Goal: Use online tool/utility: Utilize a website feature to perform a specific function

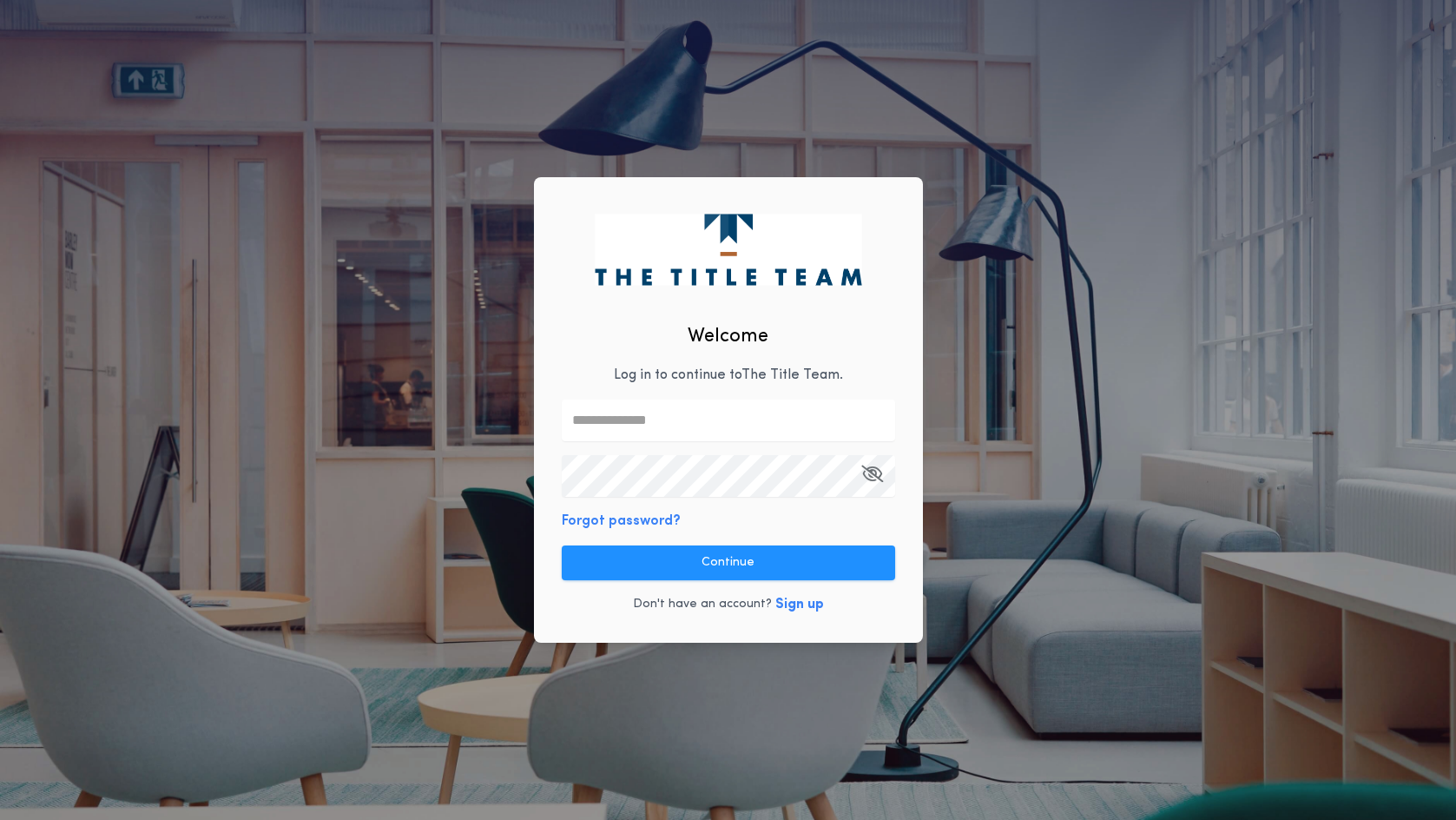
click at [606, 366] on div "Welcome Log in to continue to The Title Team . Forgot password? Continue Don't …" at bounding box center [728, 410] width 389 height 465
click at [595, 411] on input "text" at bounding box center [728, 421] width 334 height 42
type input "**********"
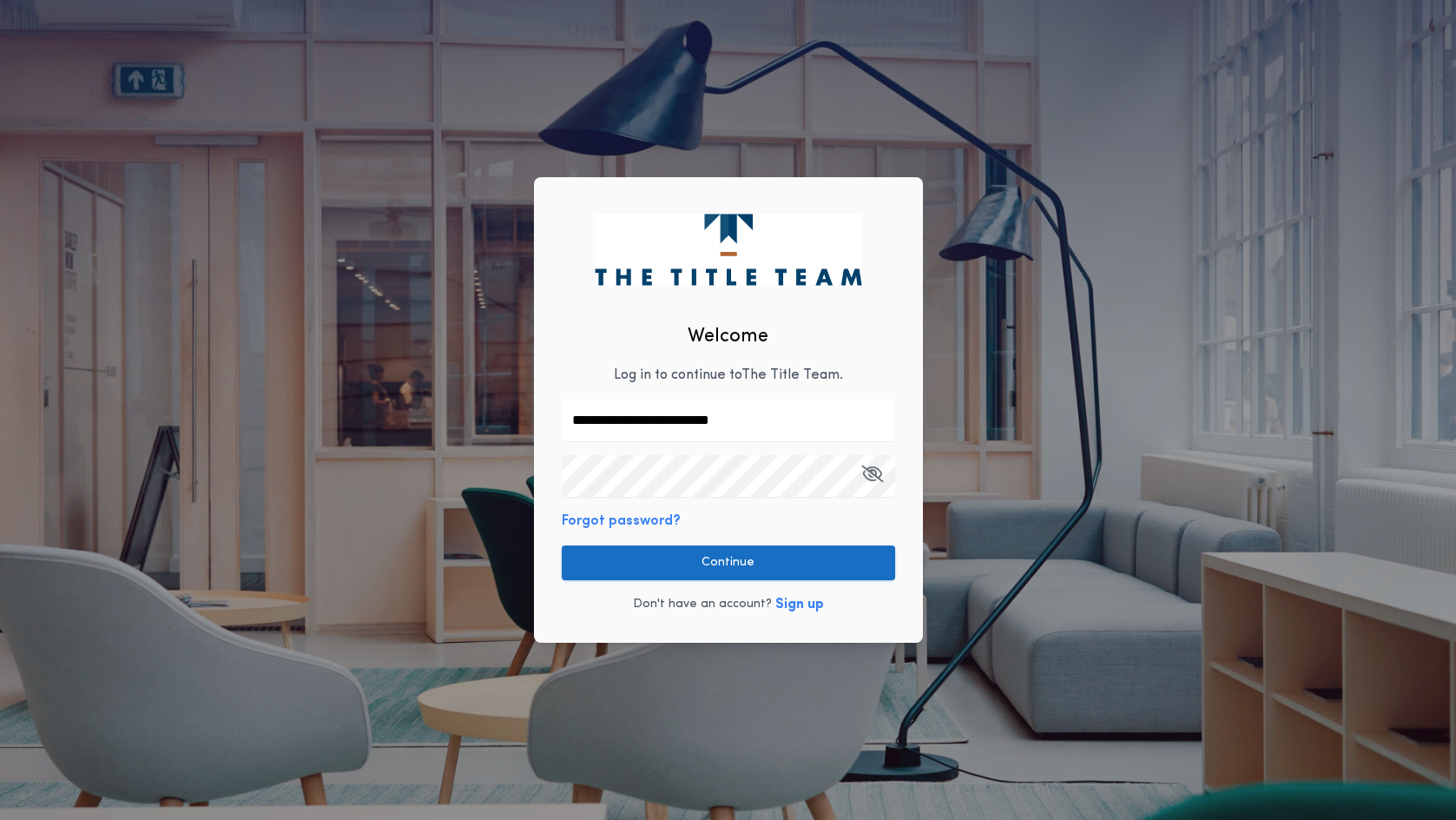
click at [774, 553] on button "Continue" at bounding box center [728, 563] width 334 height 35
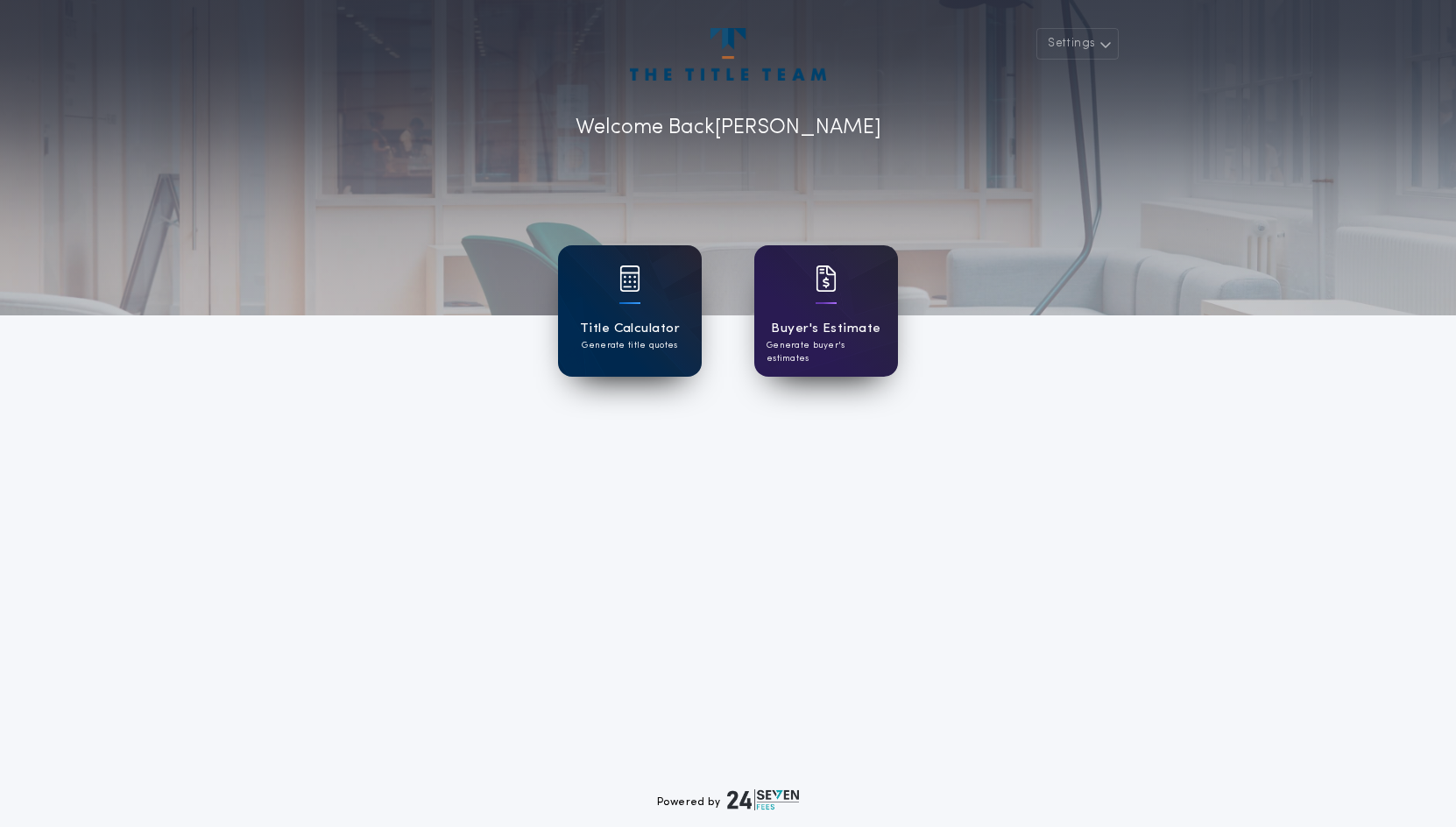
click at [614, 306] on div "Title Calculator Generate title quotes" at bounding box center [630, 311] width 144 height 132
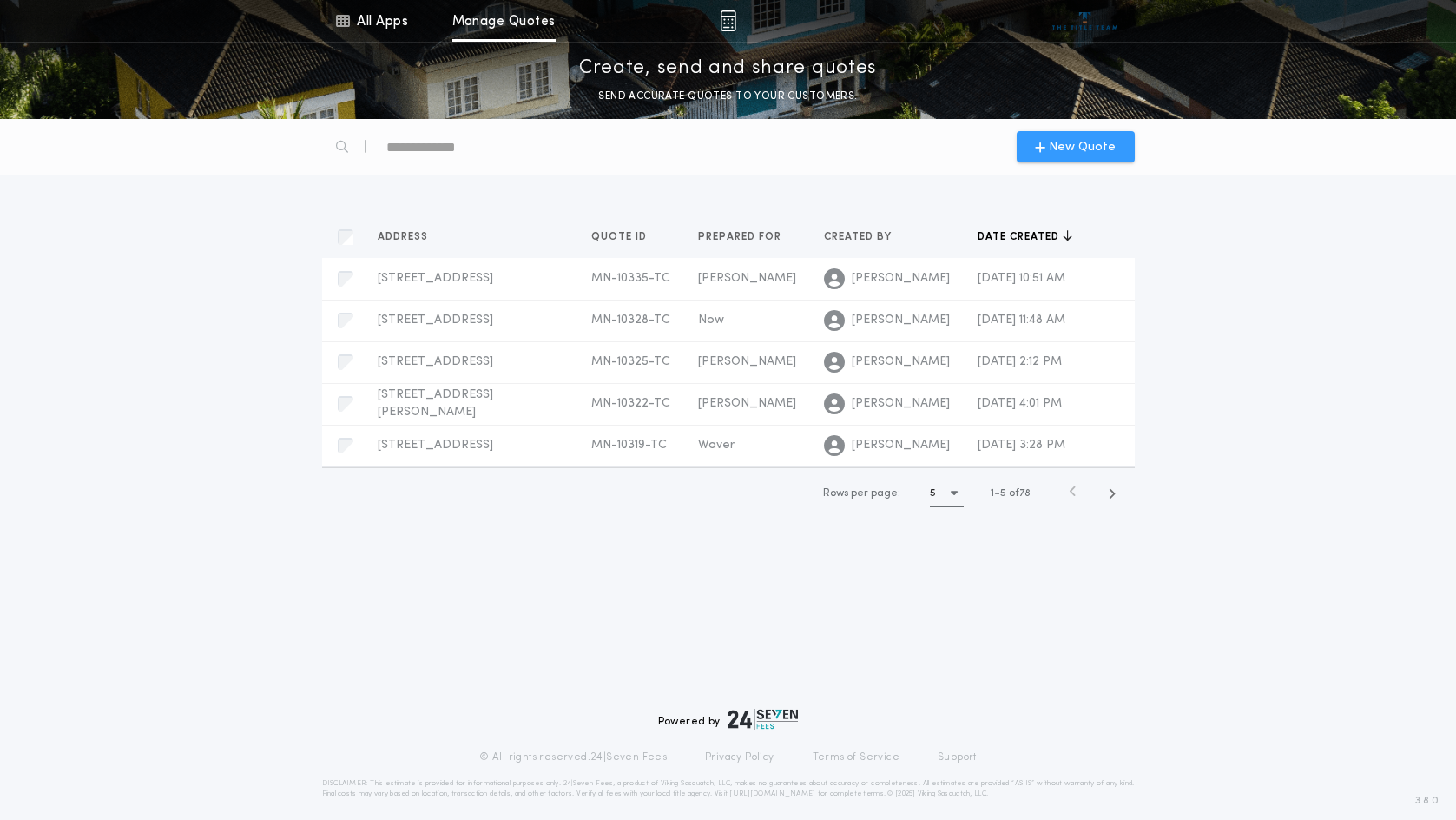
click at [1066, 134] on div "New Quote" at bounding box center [1076, 147] width 118 height 31
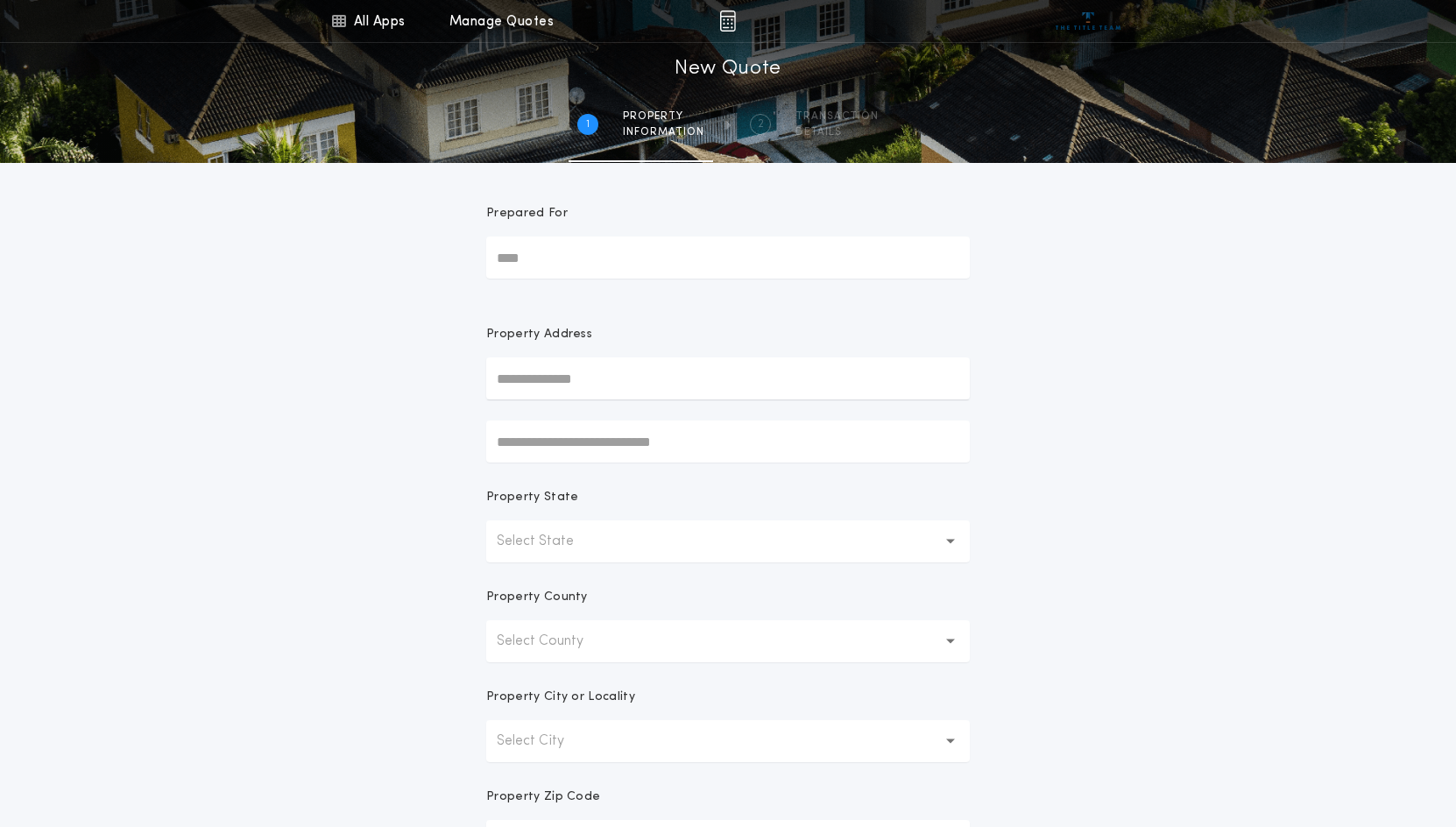
click at [637, 271] on input "Prepared For" at bounding box center [727, 258] width 483 height 42
type input "*****"
click at [617, 384] on input "text" at bounding box center [727, 379] width 483 height 42
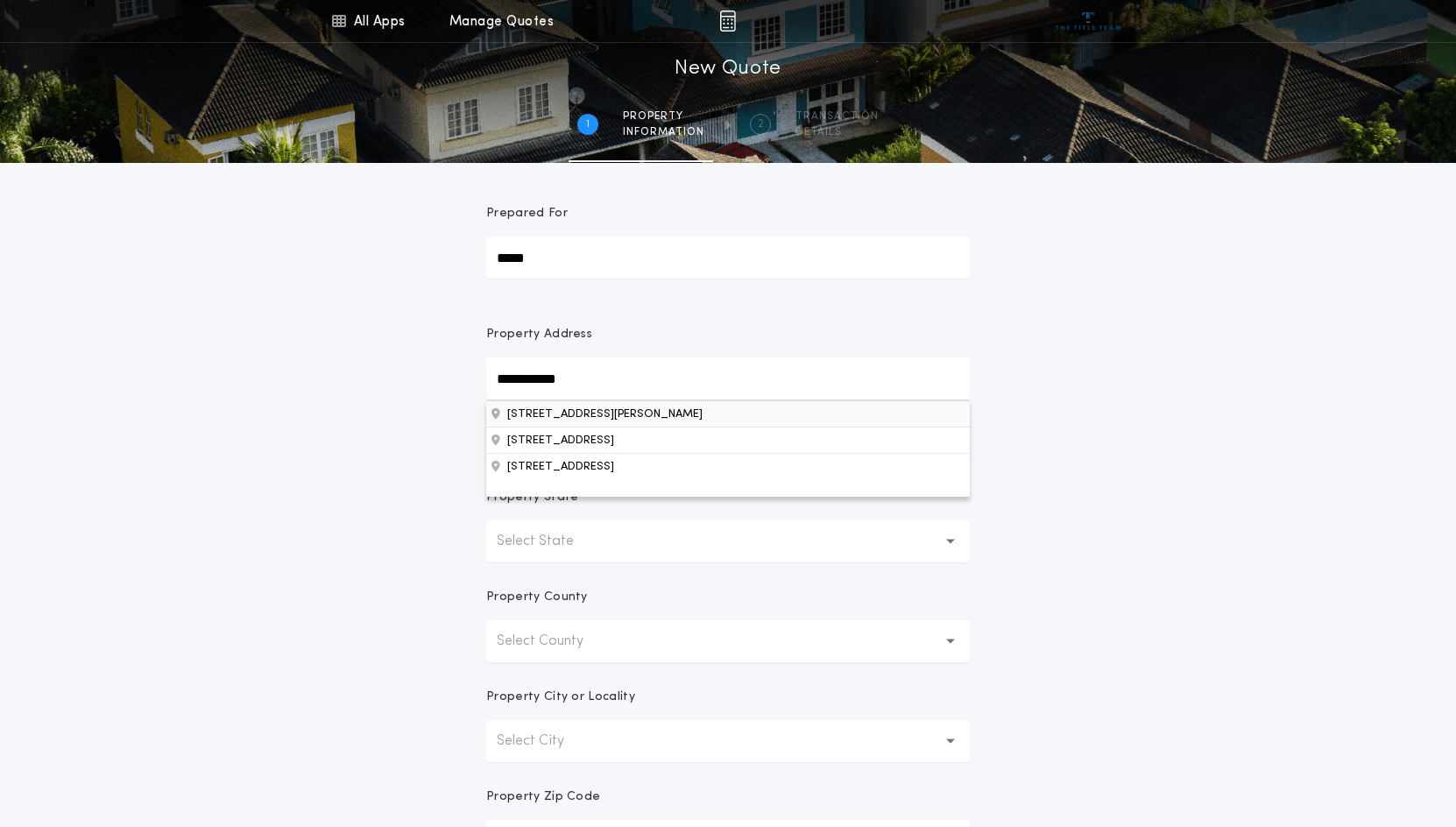
click at [617, 406] on button "[STREET_ADDRESS][PERSON_NAME]" at bounding box center [727, 414] width 483 height 26
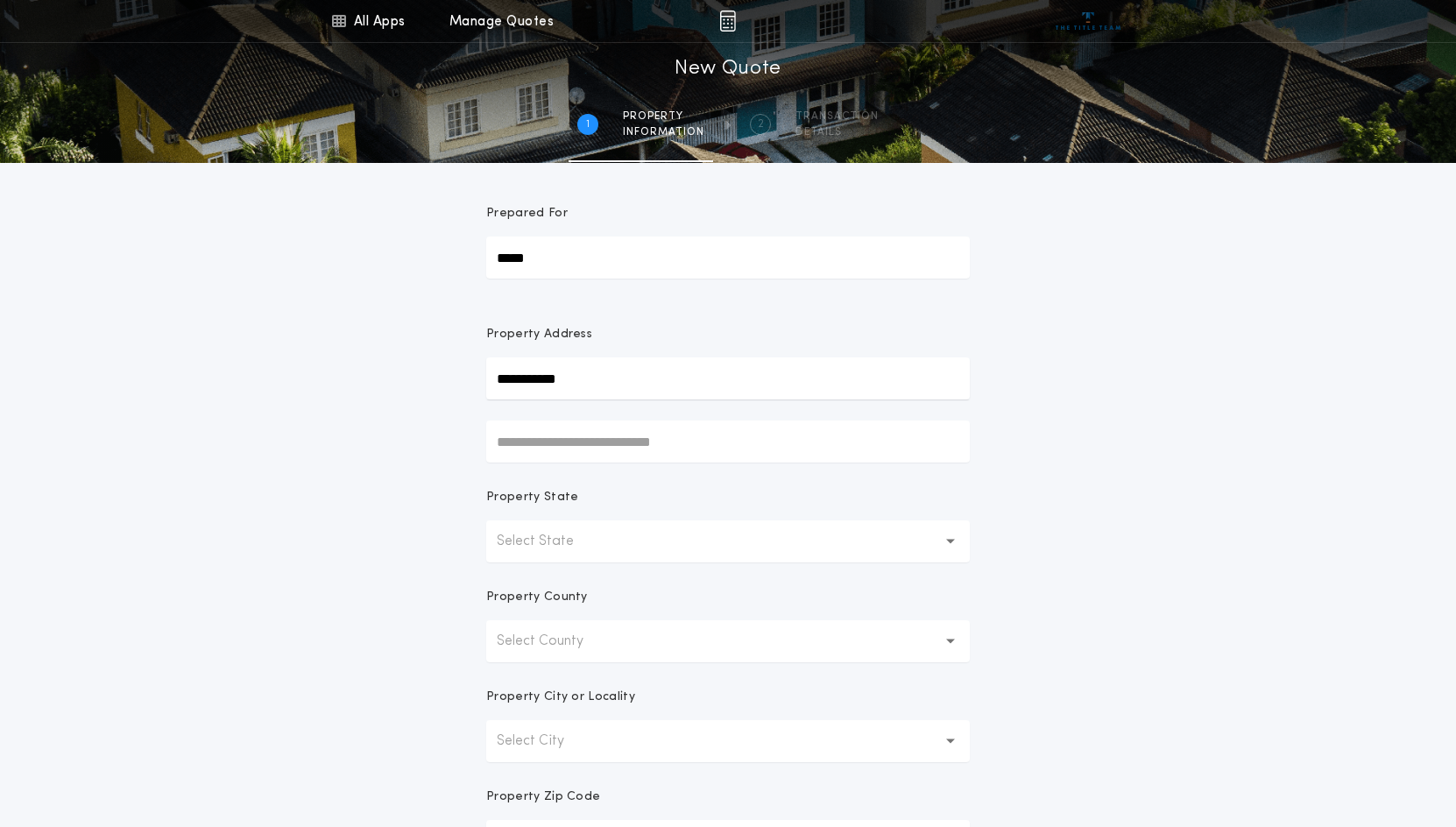
type input "**********"
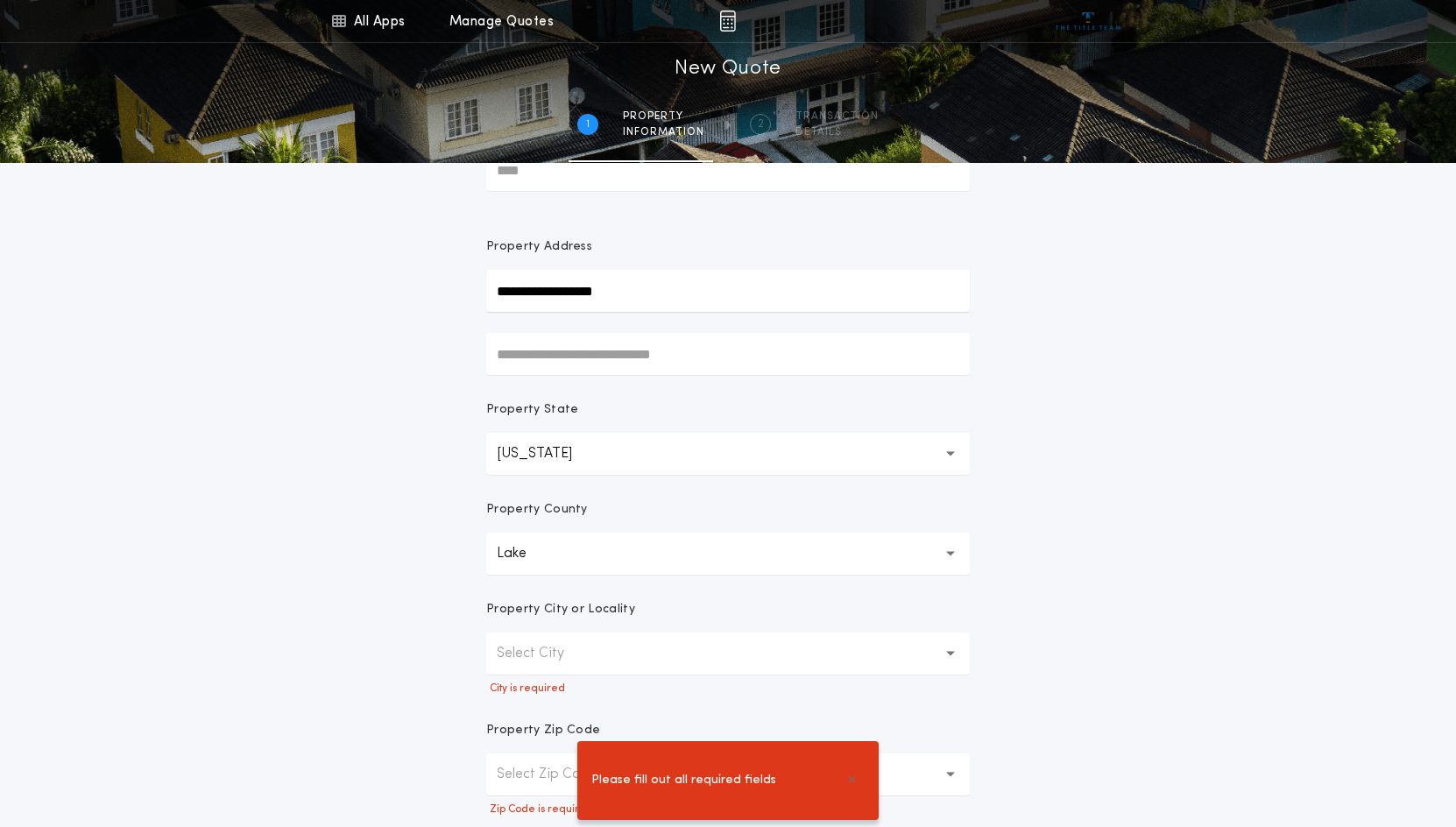
scroll to position [175, 0]
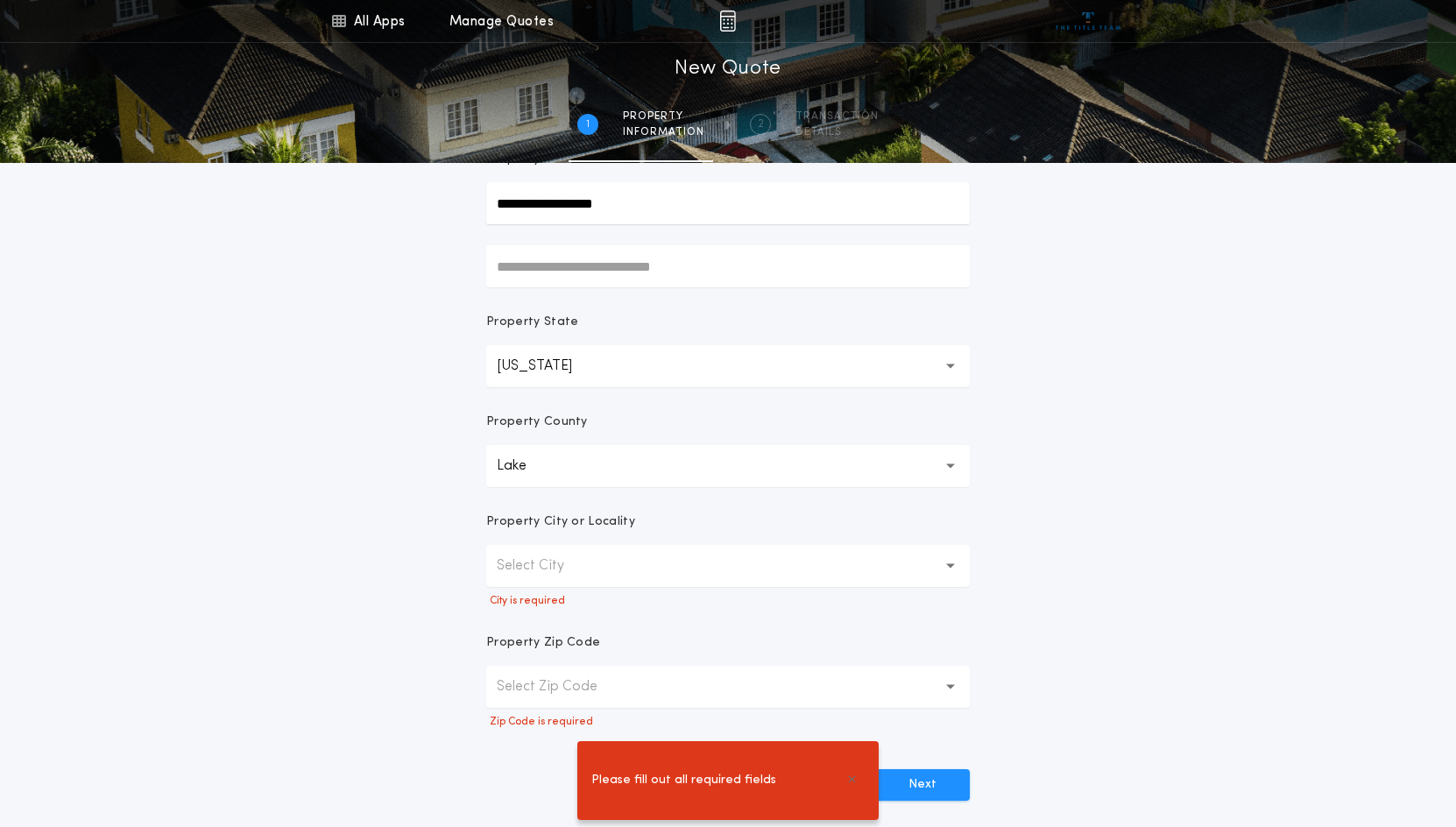
click at [651, 563] on button "Select City" at bounding box center [727, 566] width 483 height 42
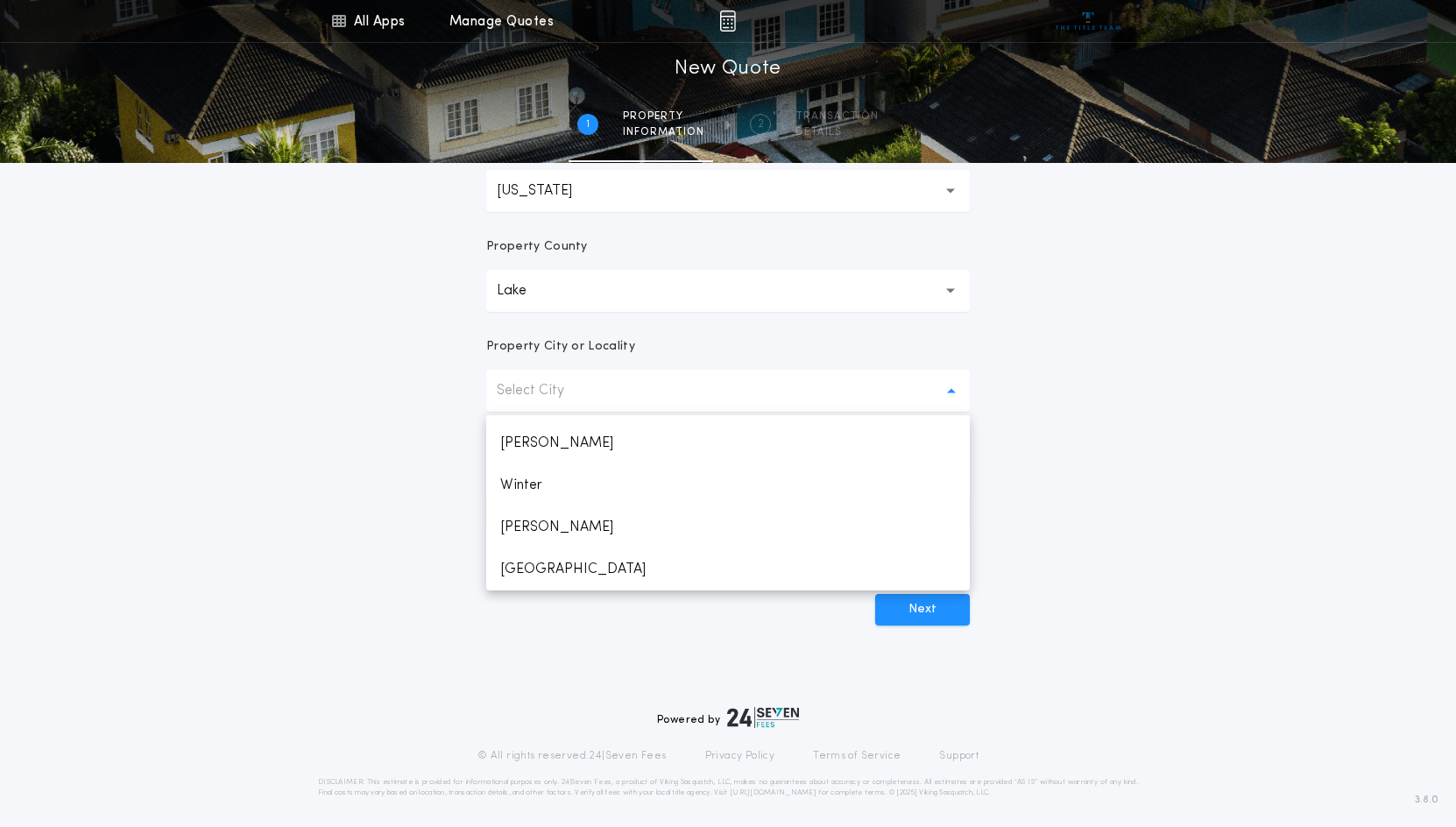
scroll to position [1041, 0]
click at [542, 491] on p "White Iron" at bounding box center [727, 488] width 483 height 42
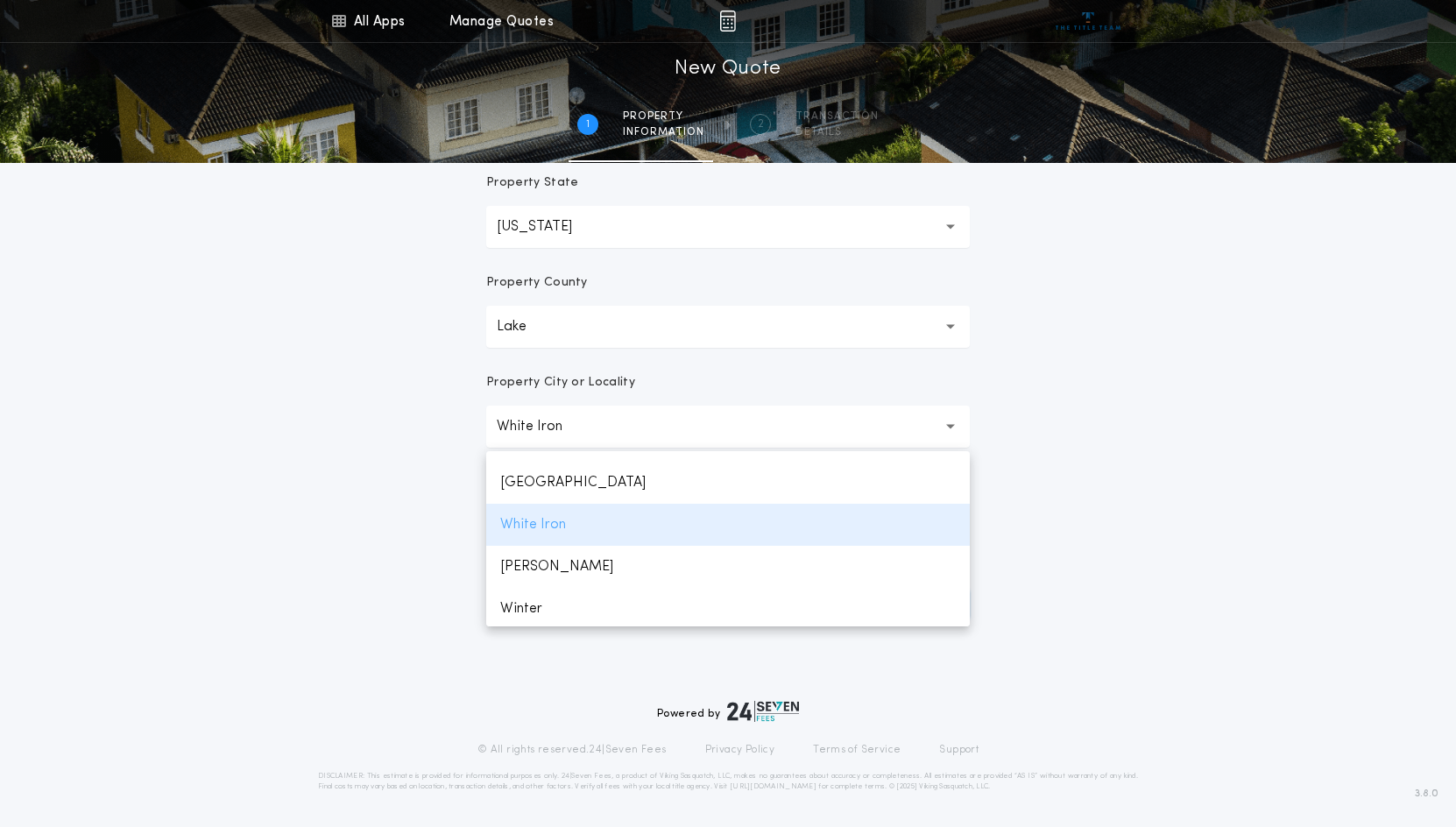
scroll to position [315, 0]
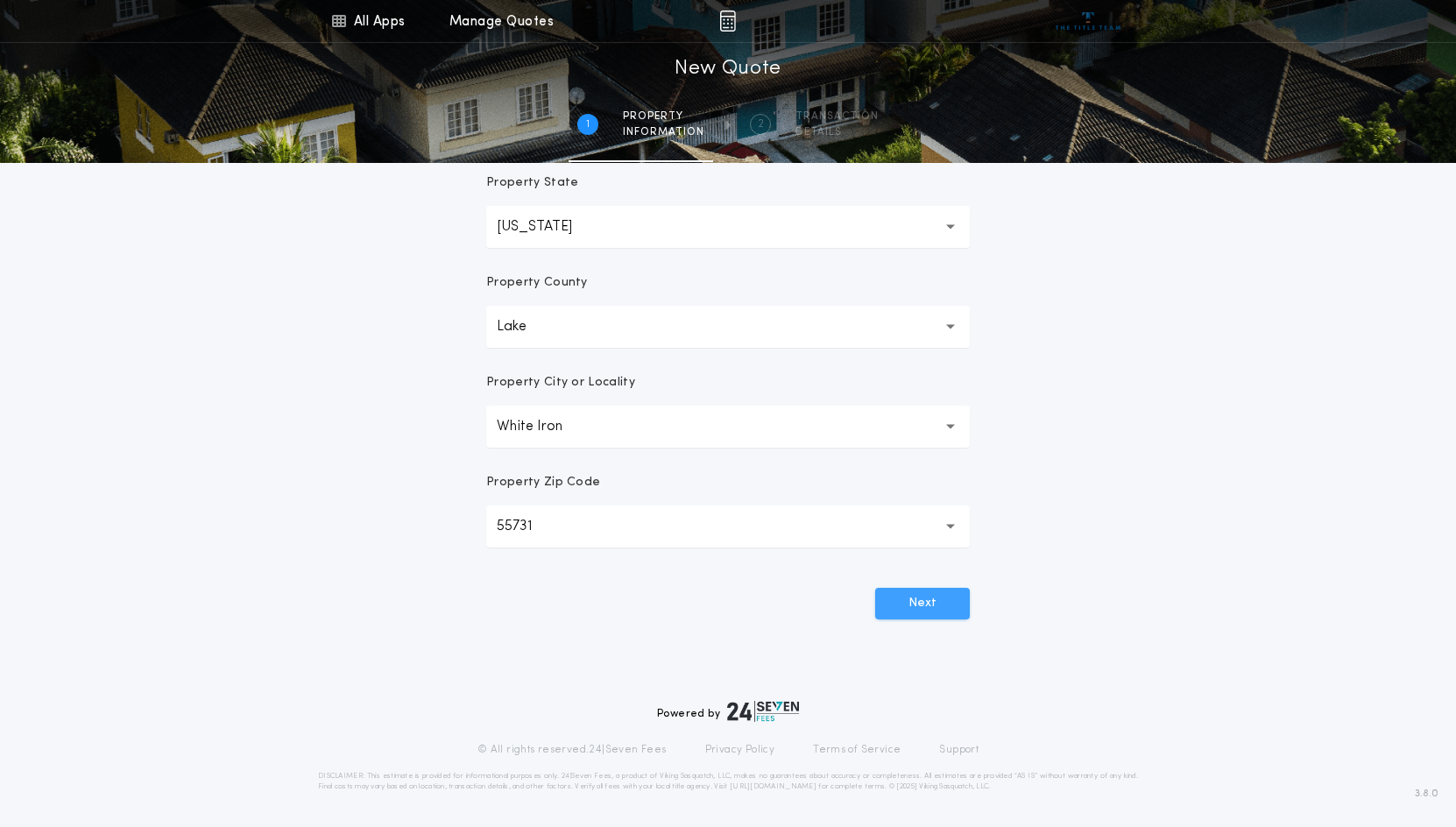
click at [921, 603] on button "Next" at bounding box center [923, 603] width 95 height 32
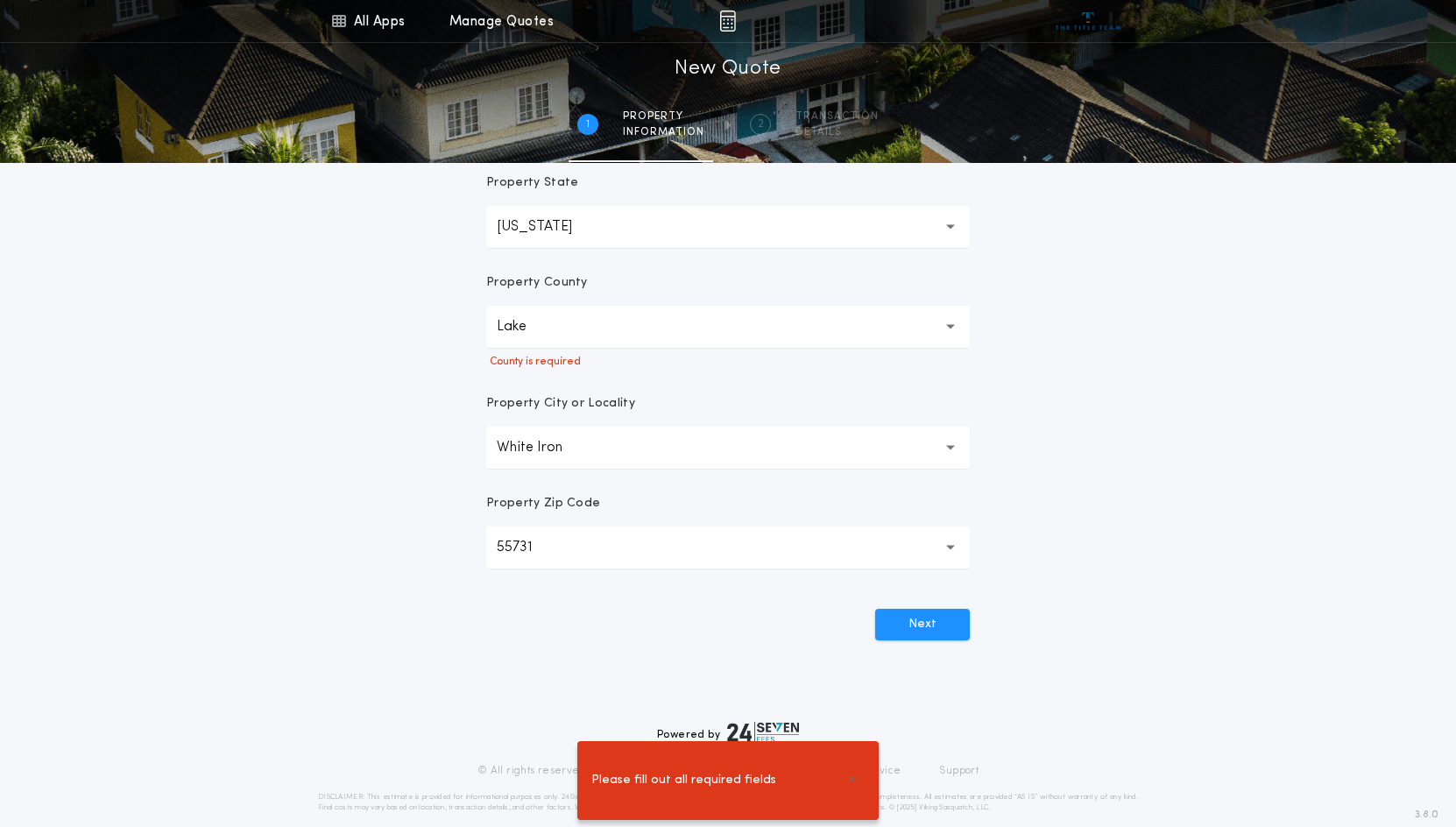
click at [648, 325] on button "Lake" at bounding box center [727, 327] width 483 height 42
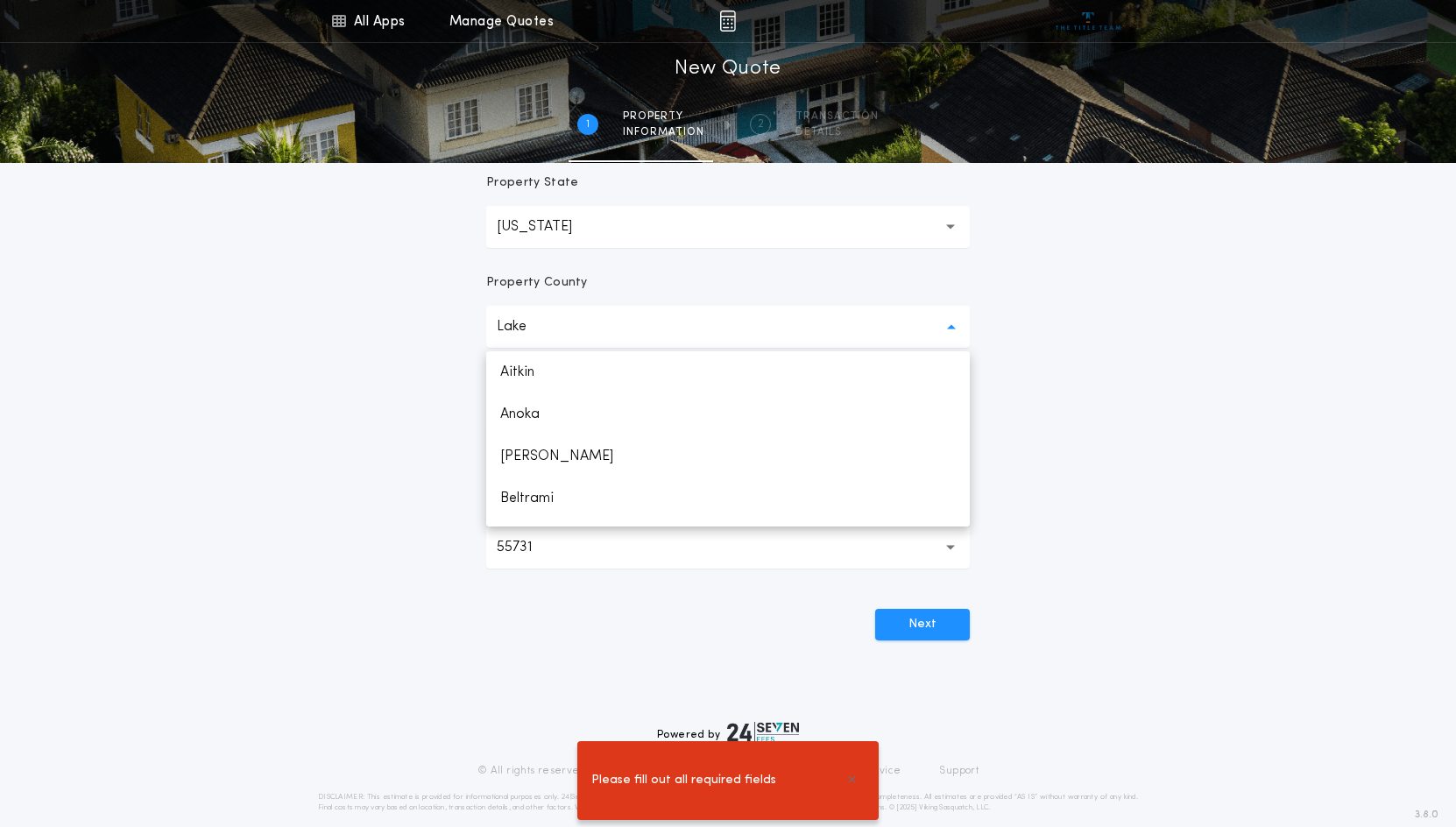
scroll to position [1422, 0]
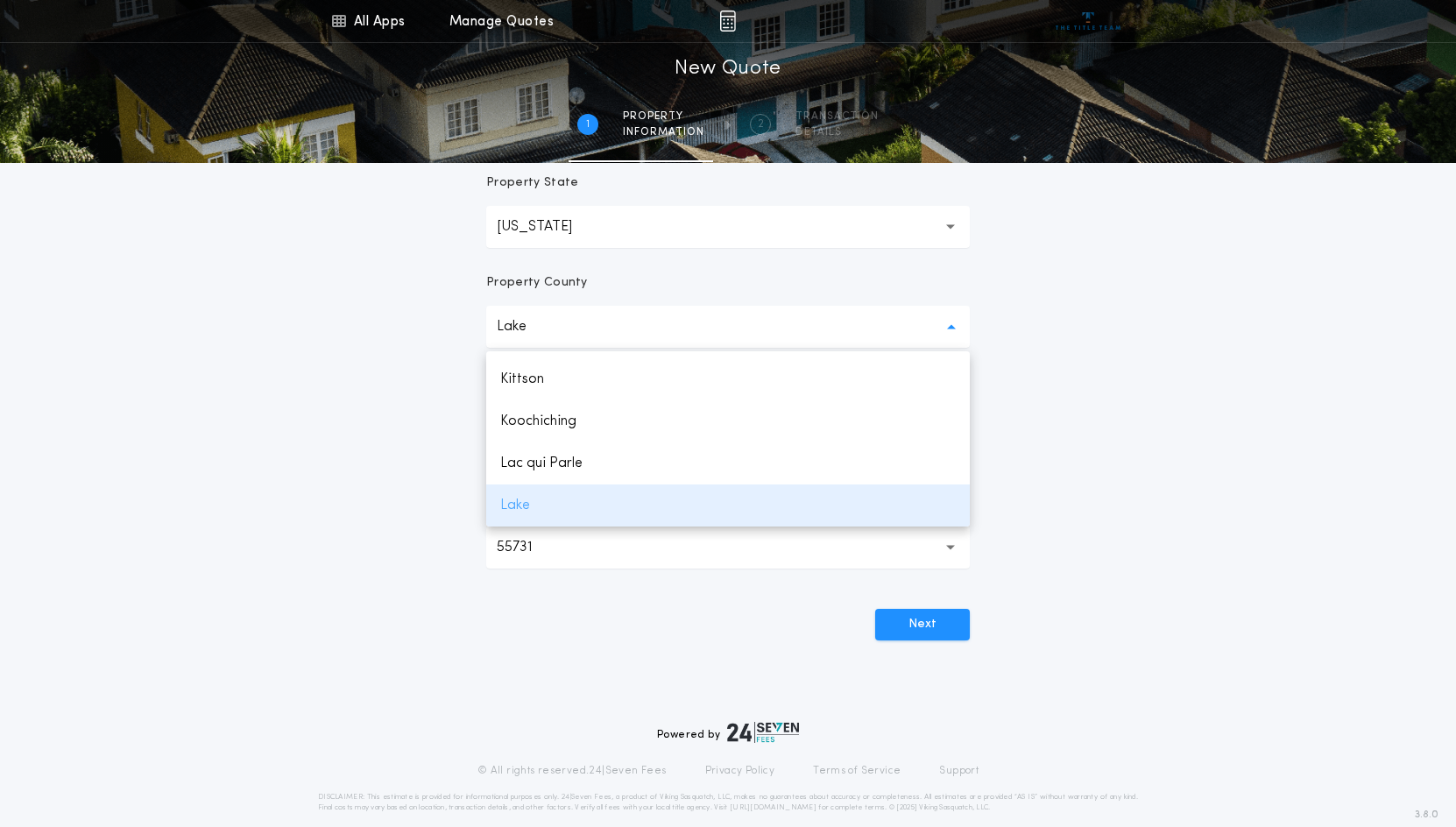
click at [619, 502] on p "Lake" at bounding box center [727, 505] width 483 height 42
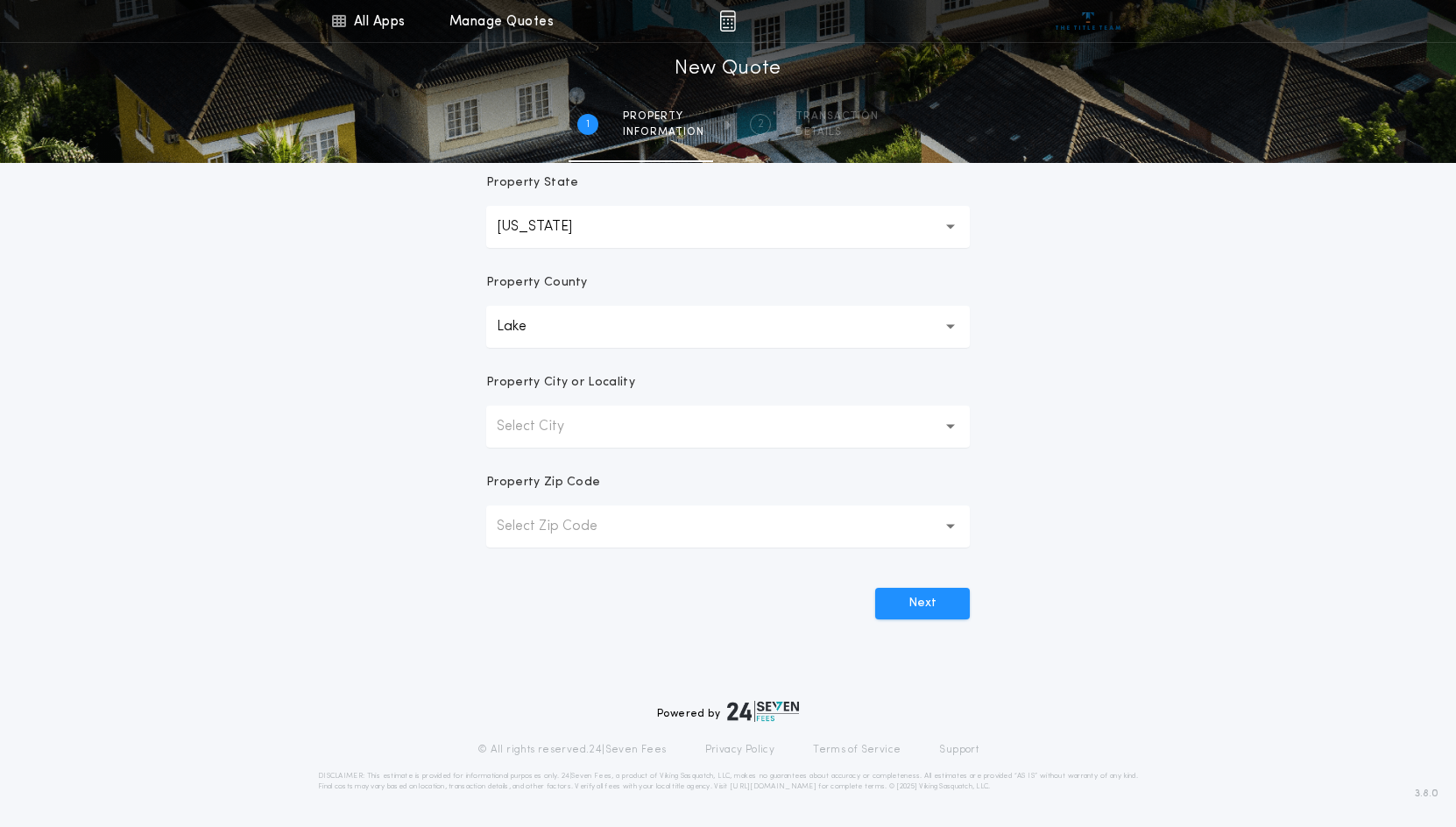
click at [684, 431] on button "Select City" at bounding box center [727, 427] width 483 height 42
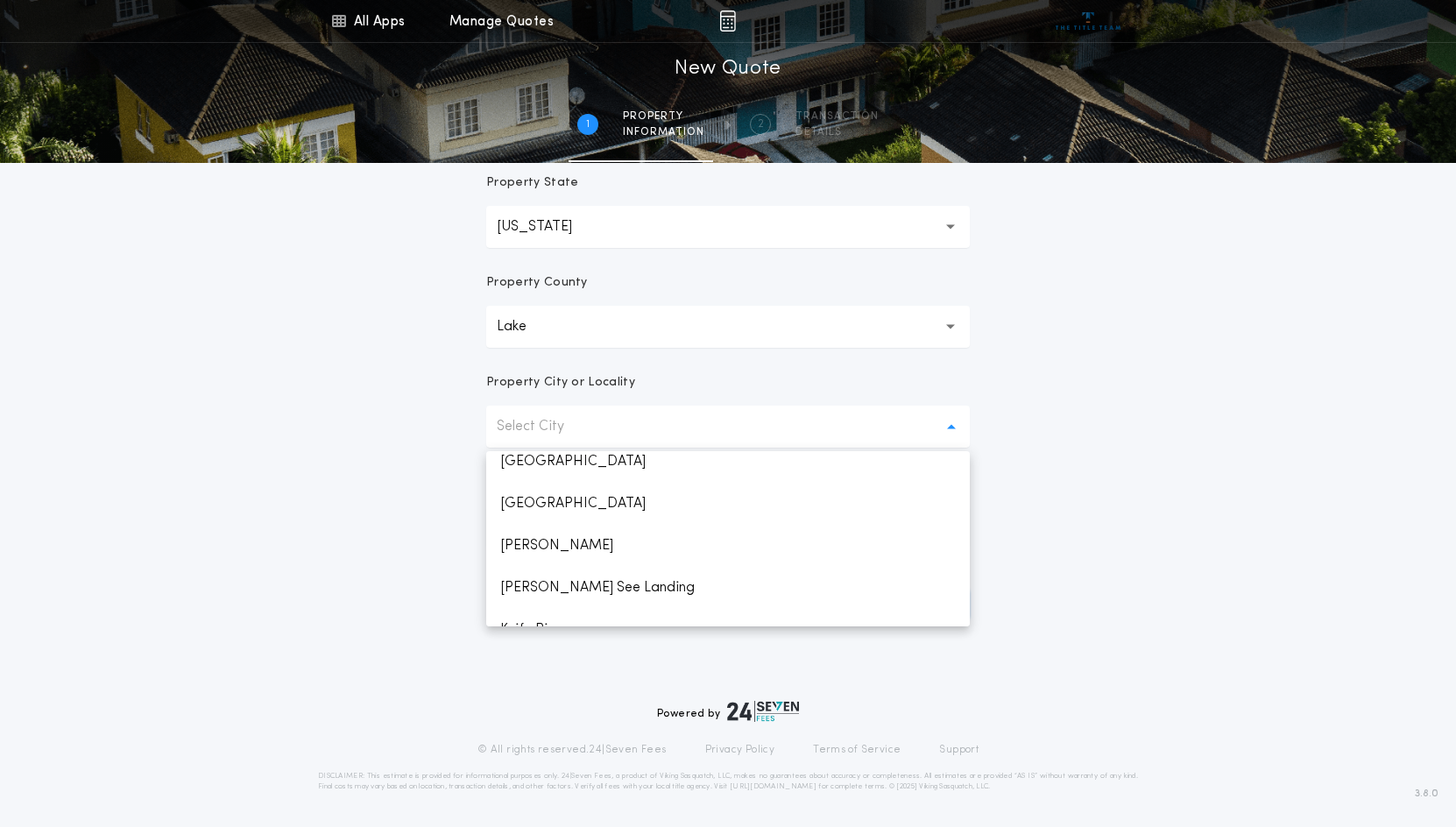
scroll to position [351, 0]
click at [619, 464] on p "[PERSON_NAME]" at bounding box center [727, 458] width 483 height 42
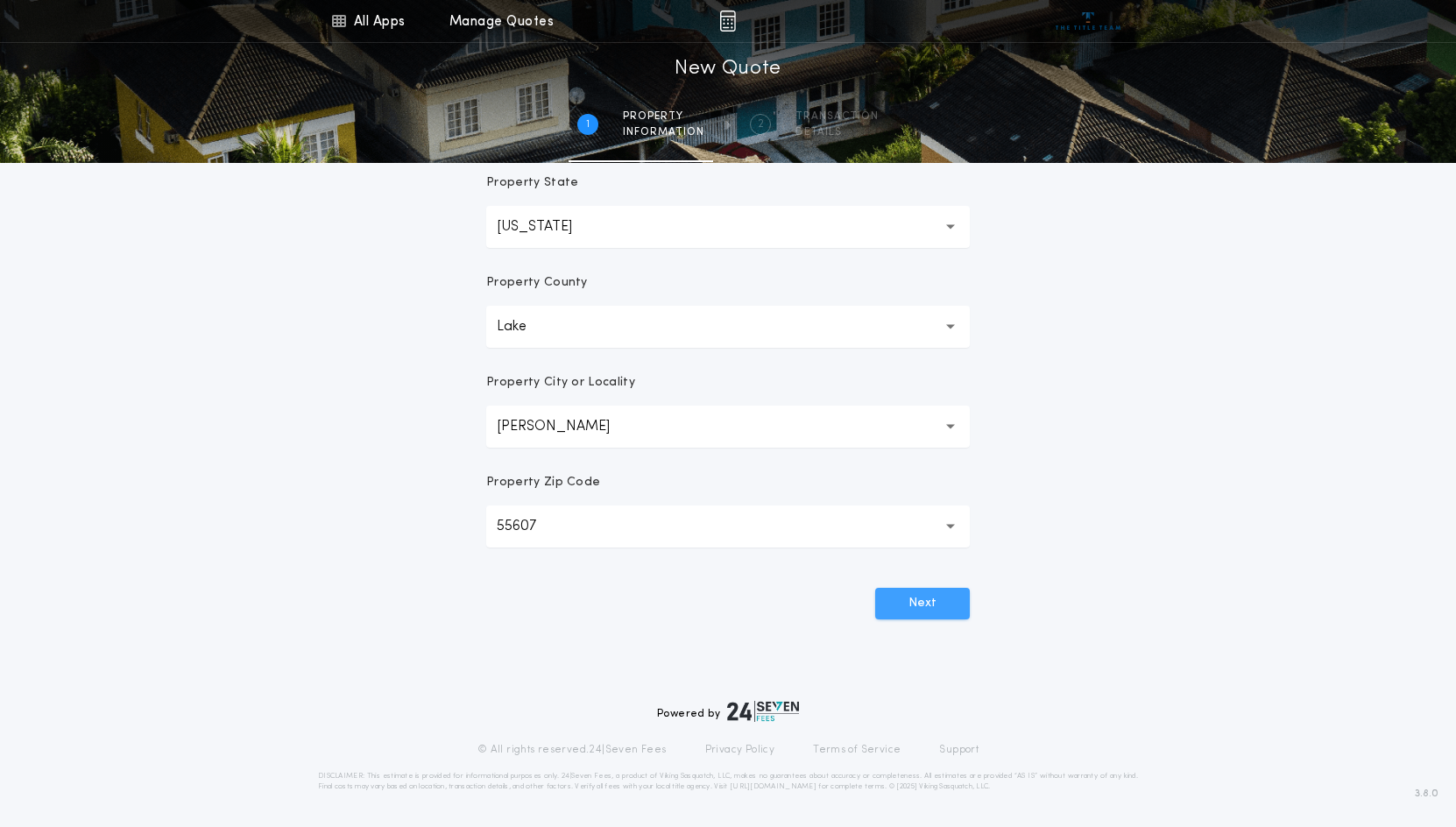
click at [944, 593] on button "Next" at bounding box center [923, 603] width 95 height 32
click at [920, 597] on button "Next" at bounding box center [923, 603] width 95 height 32
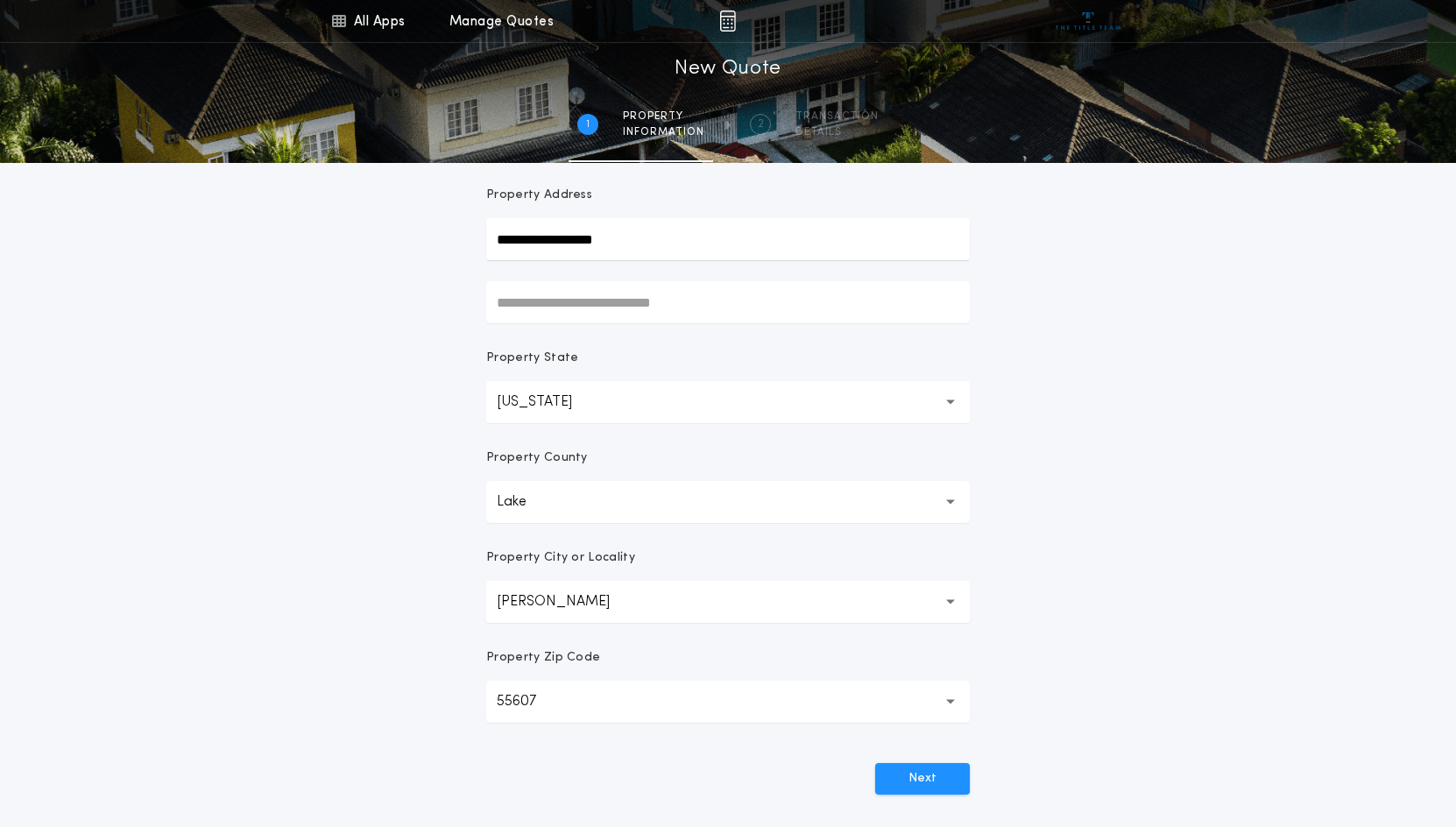
scroll to position [0, 0]
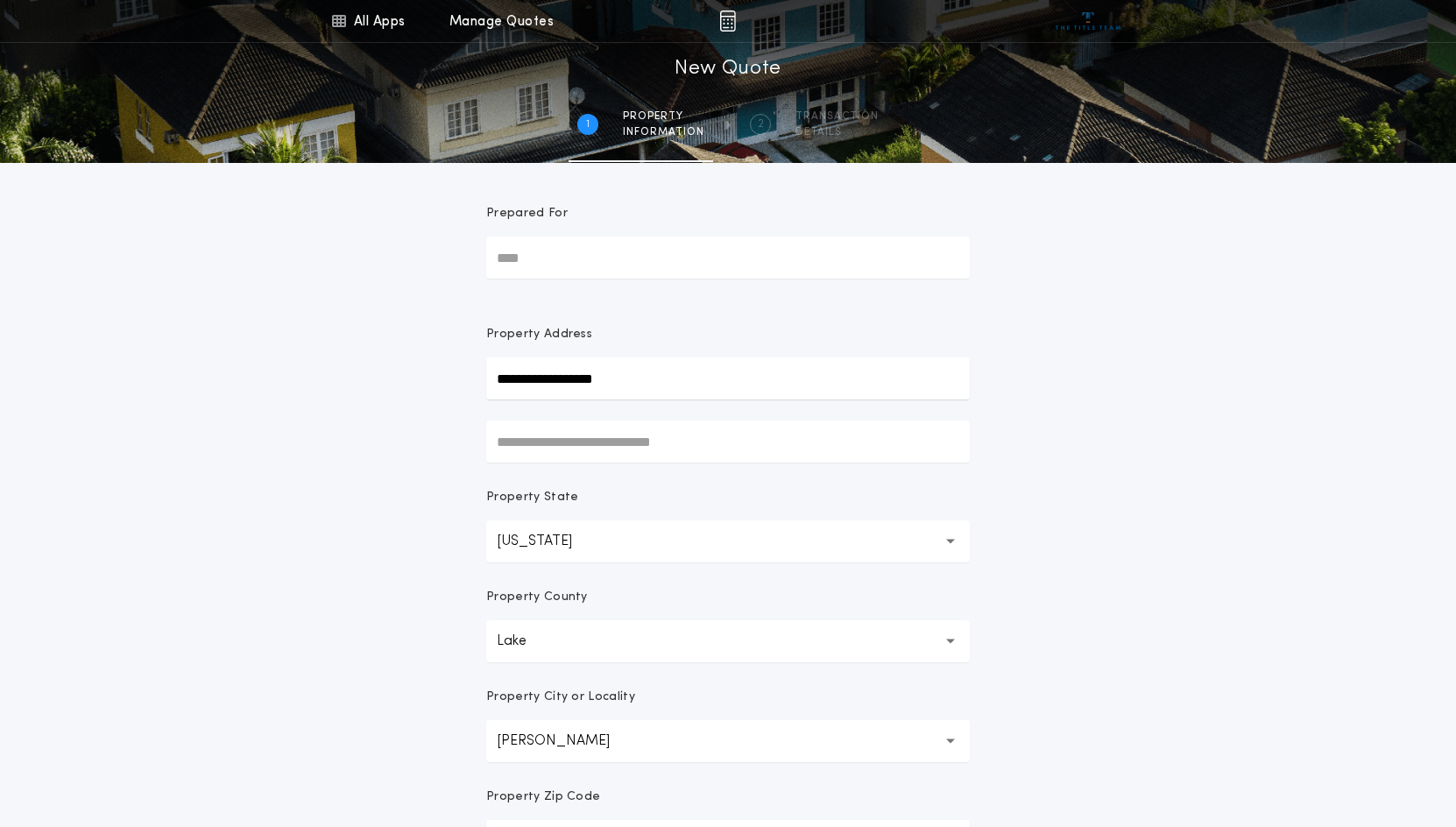
click at [555, 247] on input "Prepared For" at bounding box center [727, 258] width 483 height 42
type input "*****"
click at [635, 362] on input "**********" at bounding box center [727, 379] width 483 height 42
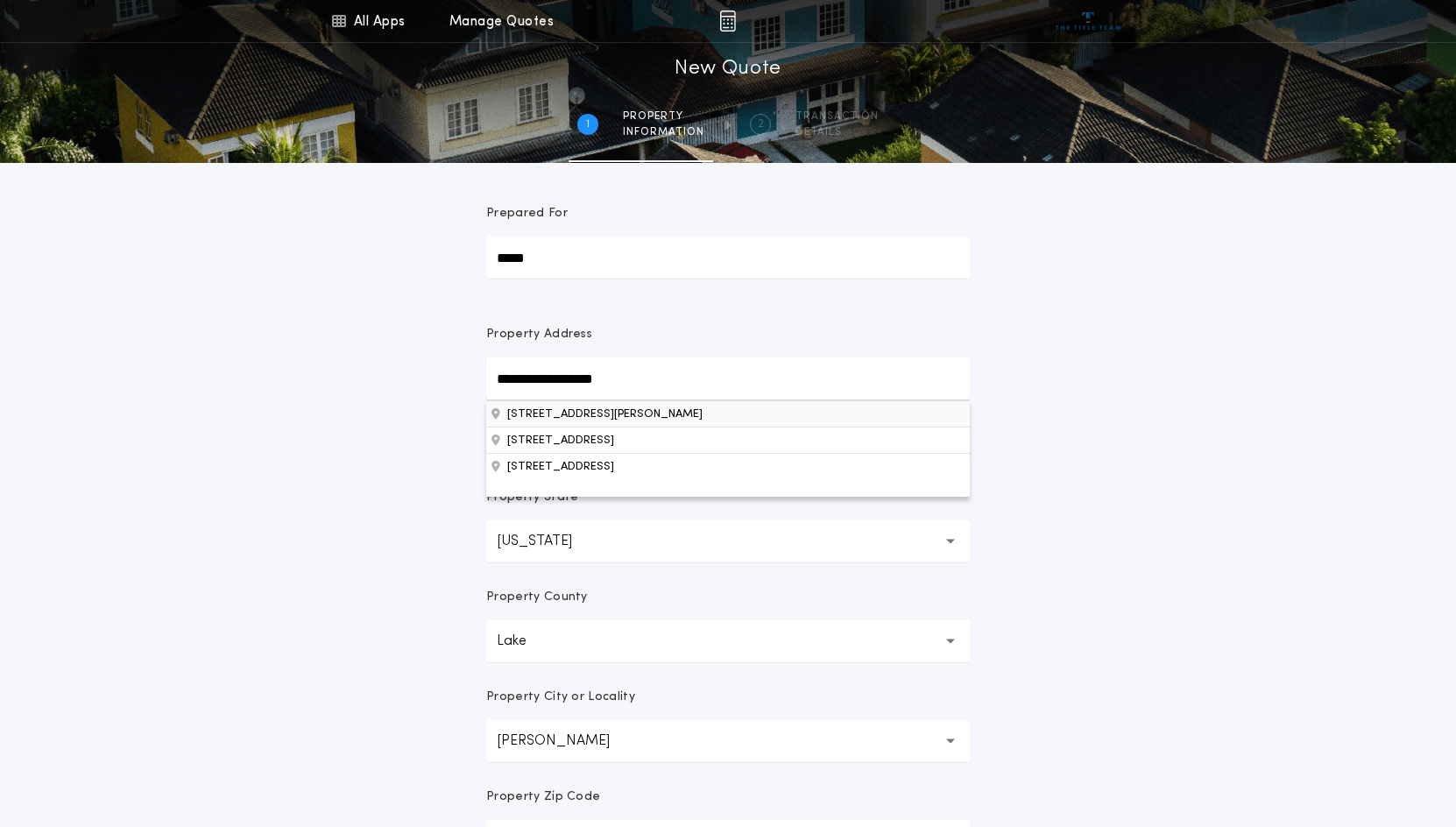
click at [645, 417] on button "[STREET_ADDRESS][PERSON_NAME]" at bounding box center [727, 414] width 483 height 26
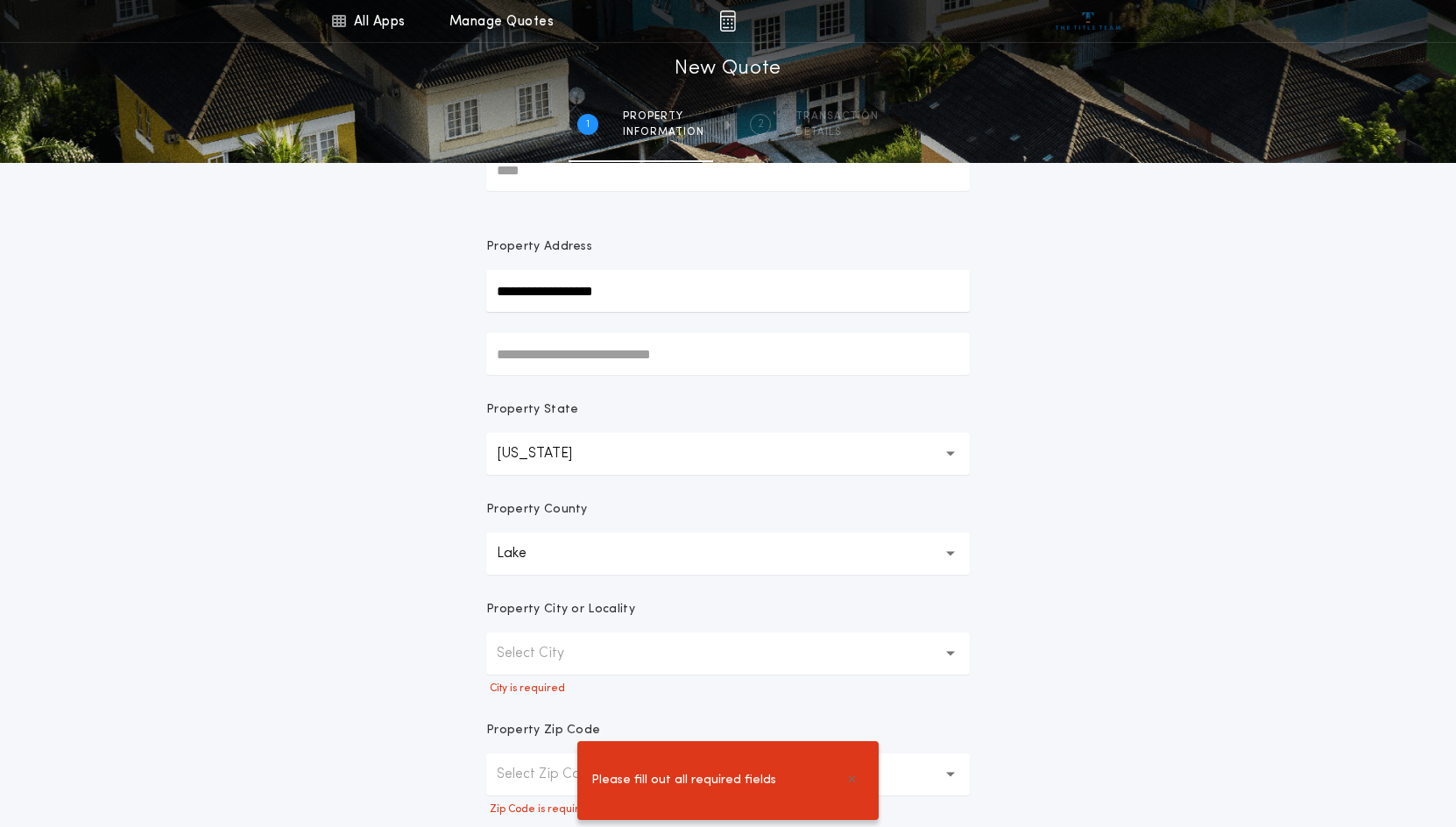
scroll to position [175, 0]
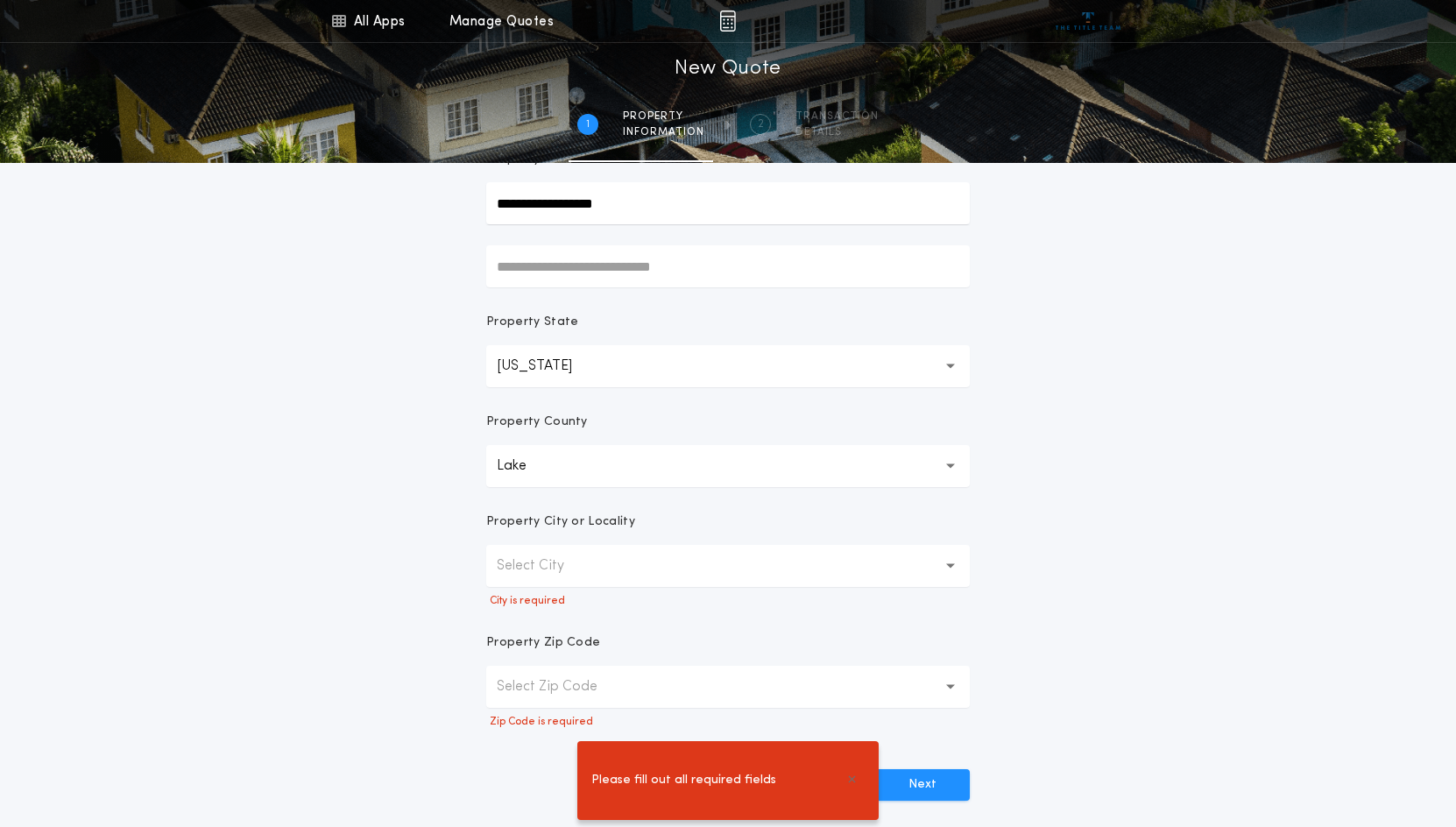
click at [632, 558] on button "Select City" at bounding box center [727, 566] width 483 height 42
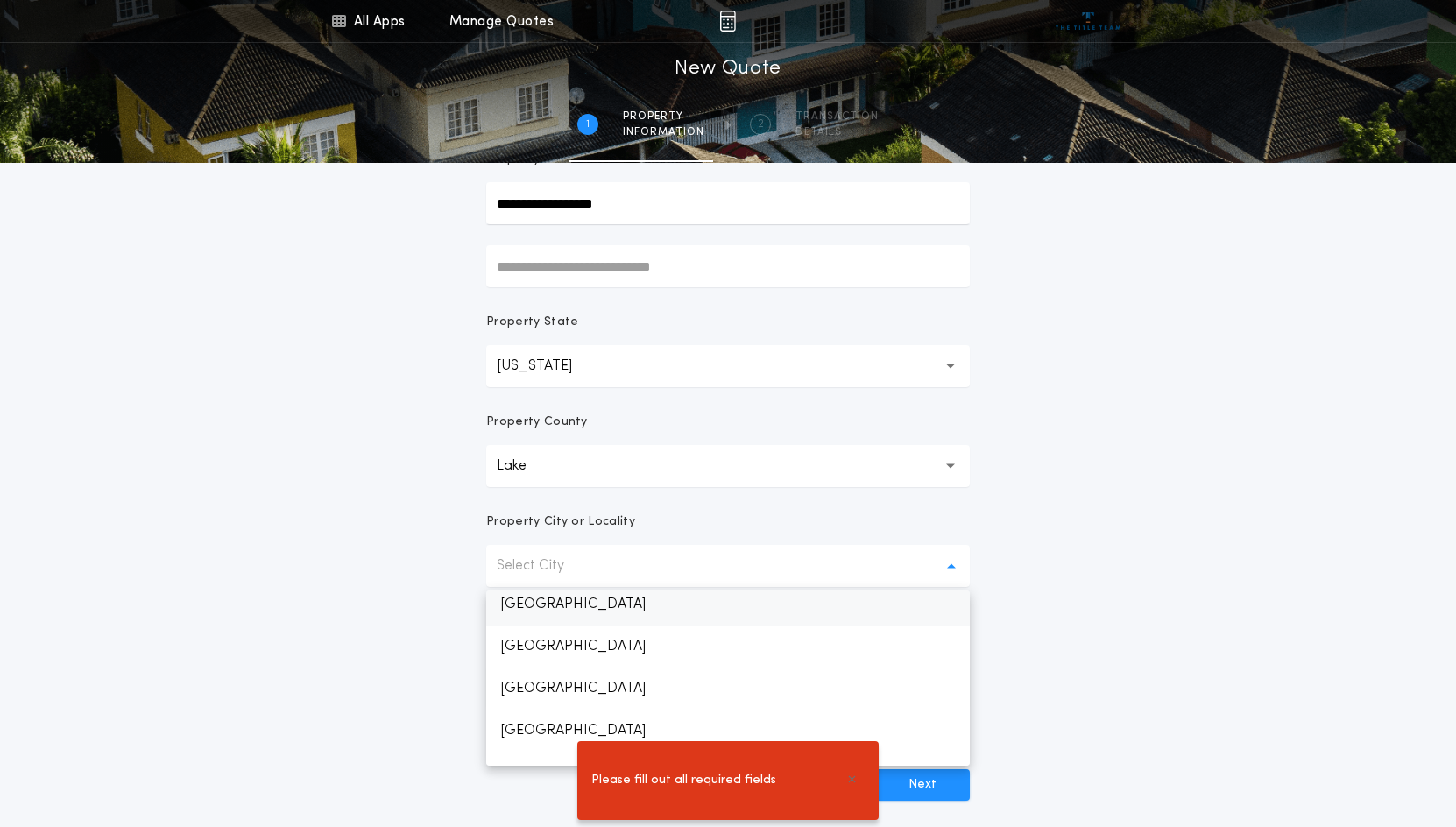
scroll to position [263, 0]
